Goal: Information Seeking & Learning: Learn about a topic

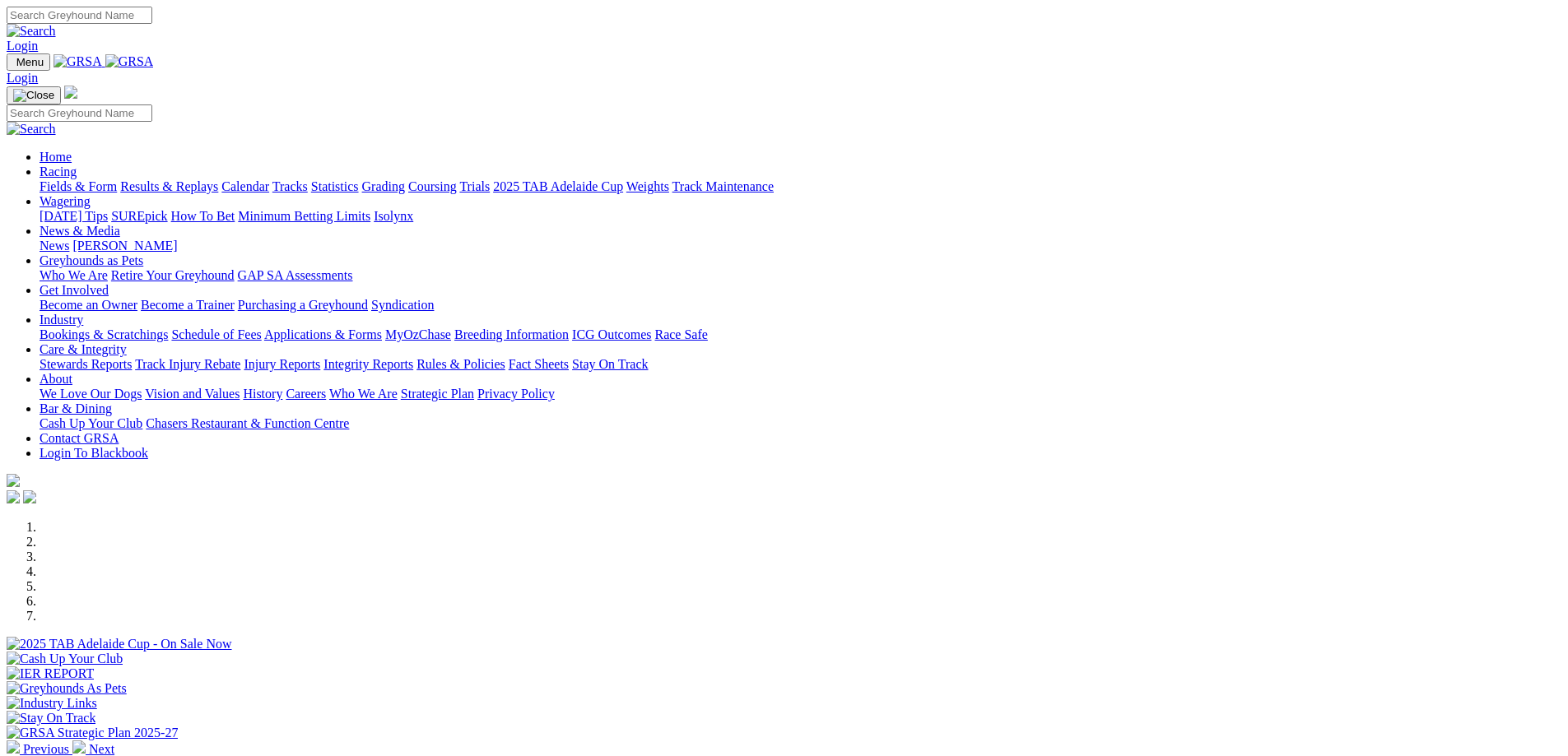
scroll to position [576, 0]
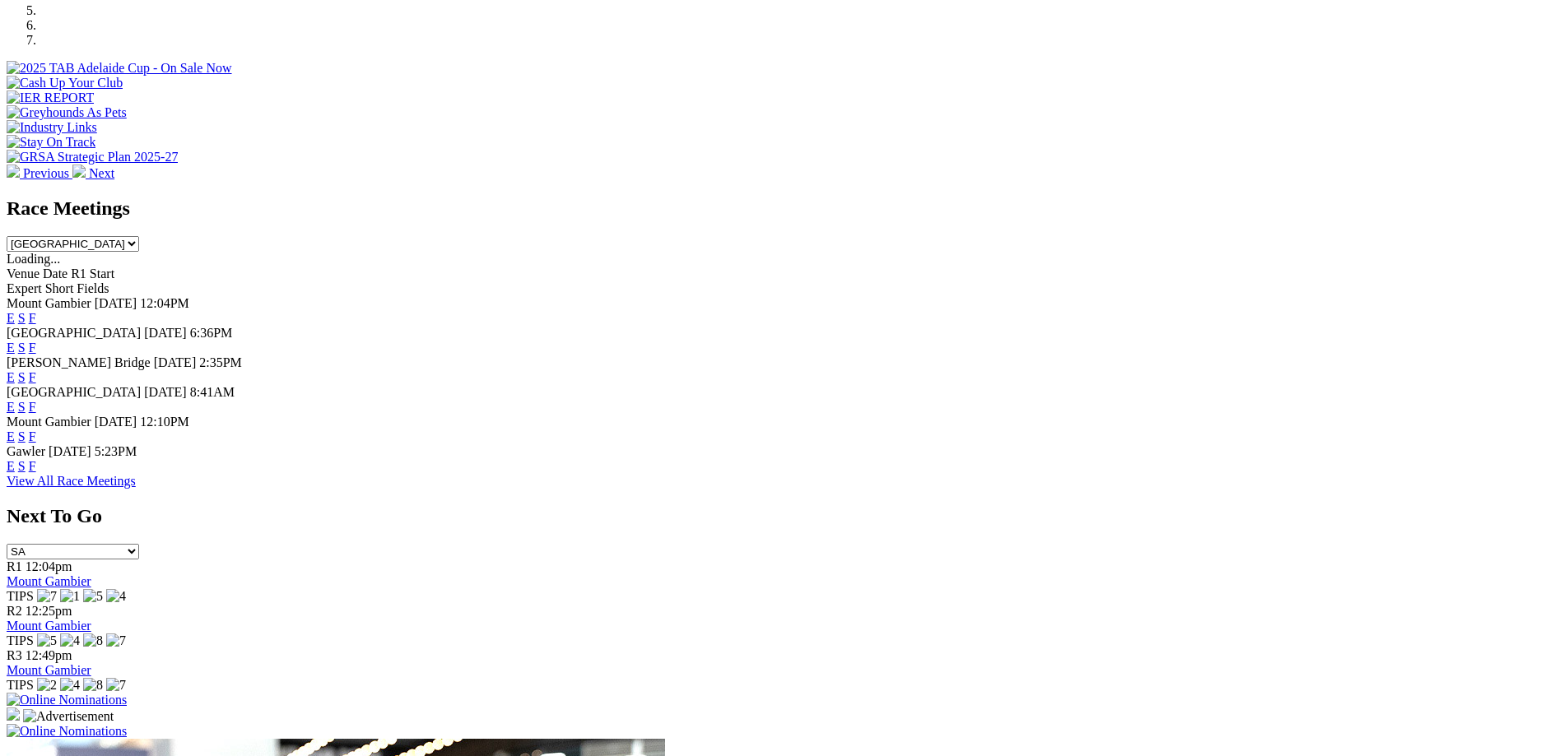
click at [36, 400] on link "F" at bounding box center [32, 407] width 7 height 14
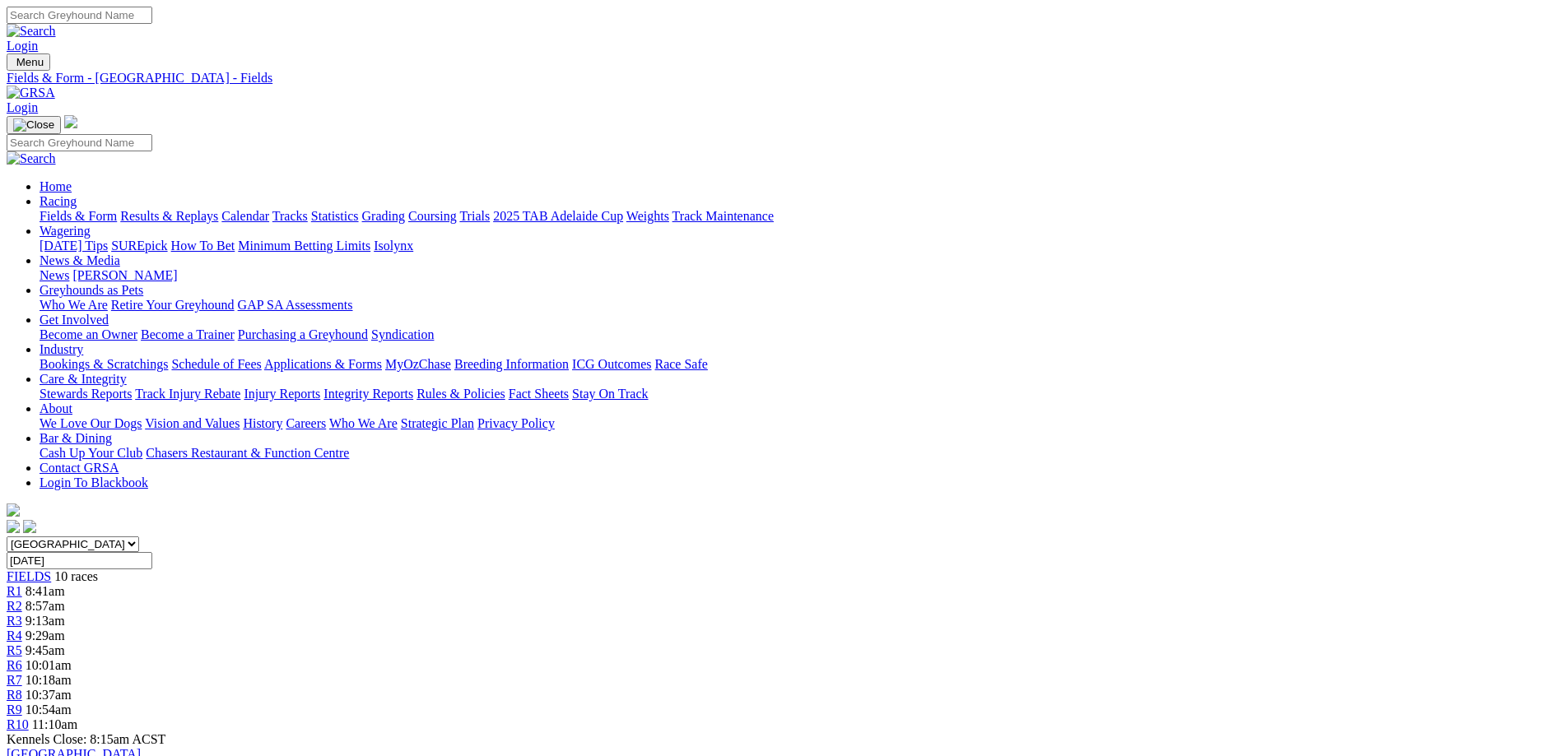
click at [405, 209] on link "Grading" at bounding box center [383, 216] width 43 height 14
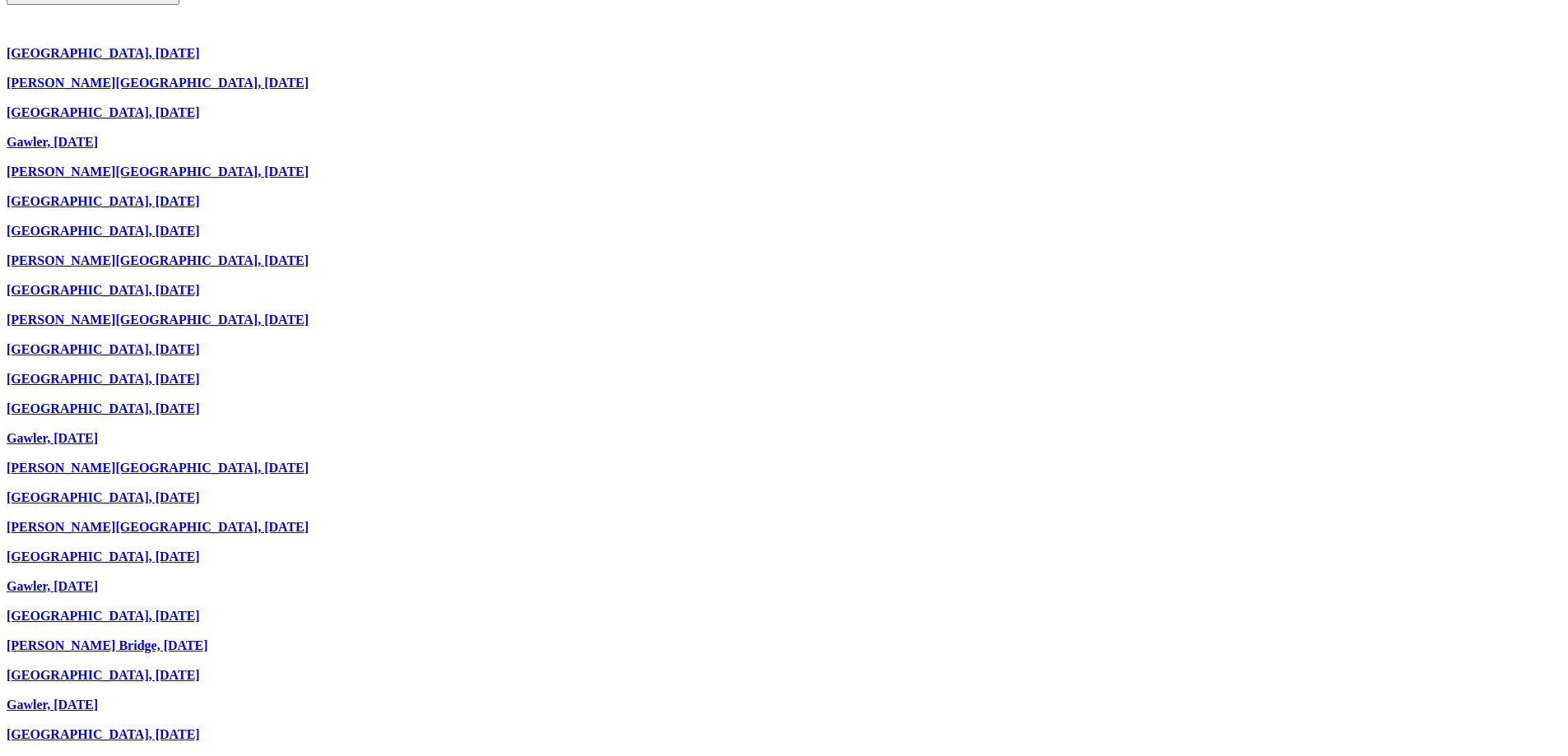
scroll to position [1502, 0]
